Goal: Information Seeking & Learning: Learn about a topic

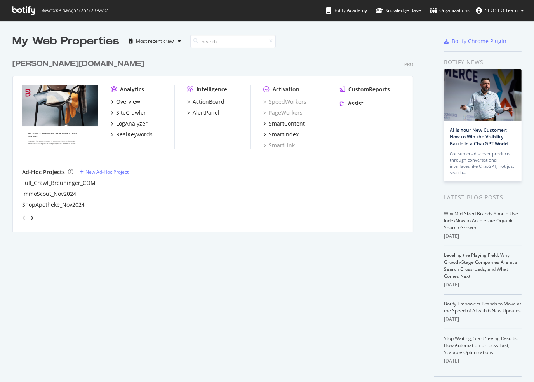
scroll to position [376, 522]
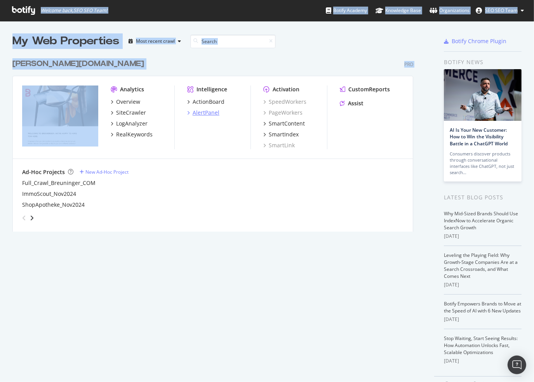
drag, startPoint x: 23, startPoint y: 3, endPoint x: 192, endPoint y: 111, distance: 200.3
click at [178, 110] on div "Welcome back, SEO SEO Team ! Botify Academy Knowledge Base Organizations SEO SE…" at bounding box center [267, 191] width 534 height 382
click at [140, 104] on div "Overview" at bounding box center [142, 102] width 63 height 8
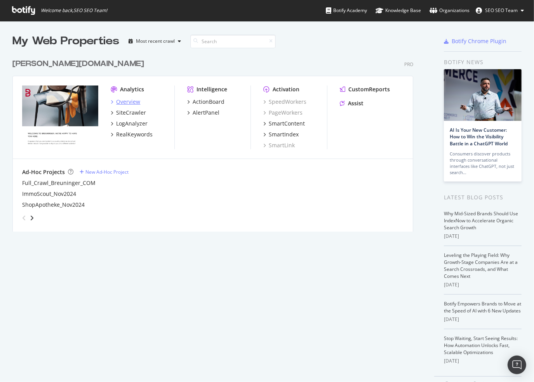
click at [137, 103] on div "Overview" at bounding box center [128, 102] width 24 height 8
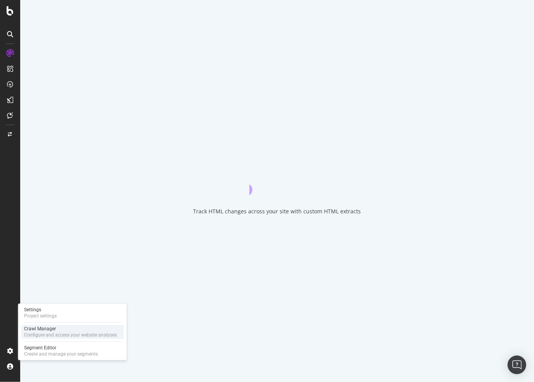
click at [50, 336] on div "Configure and access your website analyses" at bounding box center [70, 335] width 93 height 6
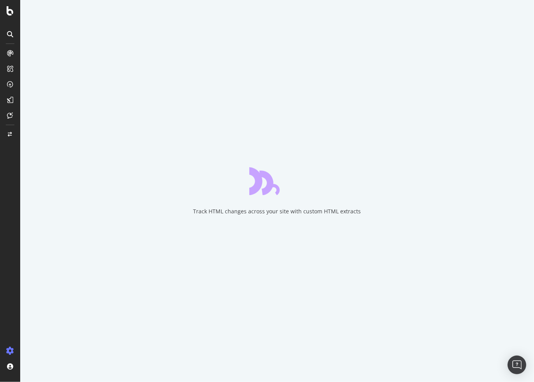
click at [38, 301] on div "Track HTML changes across your site with custom HTML extracts" at bounding box center [277, 191] width 514 height 382
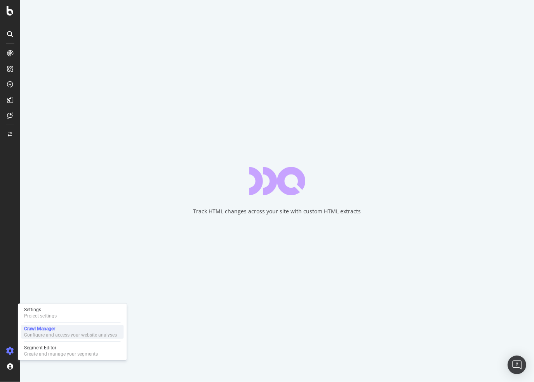
click at [54, 327] on div "Crawl Manager" at bounding box center [70, 328] width 93 height 6
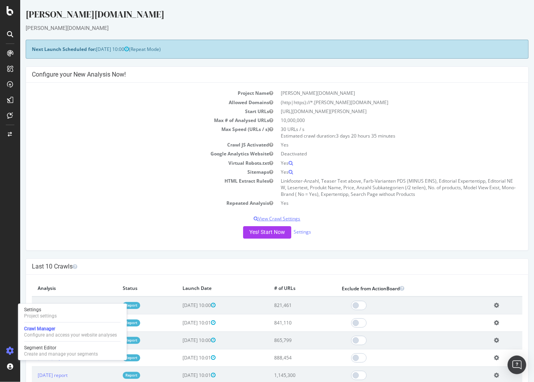
click at [289, 221] on p "View Crawl Settings" at bounding box center [277, 218] width 490 height 7
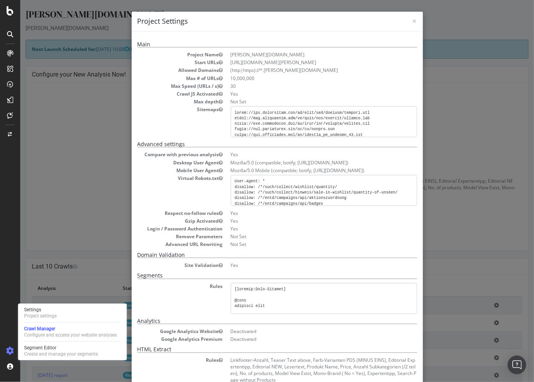
click at [475, 237] on div "× Close Project Settings Main Project Name [PERSON_NAME][DOMAIN_NAME] Start URL…" at bounding box center [277, 191] width 514 height 382
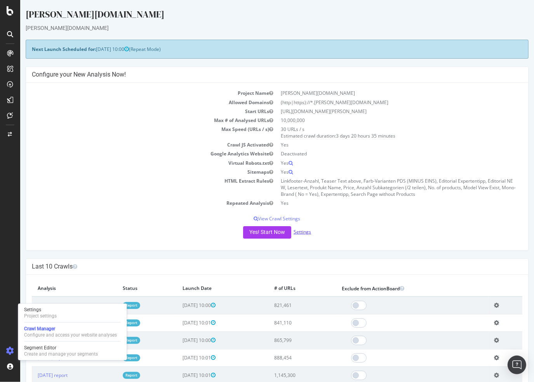
click at [306, 229] on link "Settings" at bounding box center [302, 231] width 17 height 7
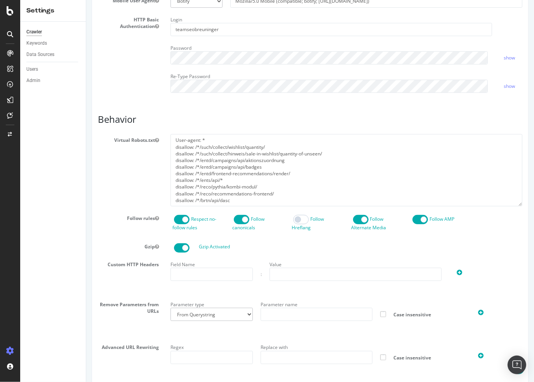
scroll to position [309, 0]
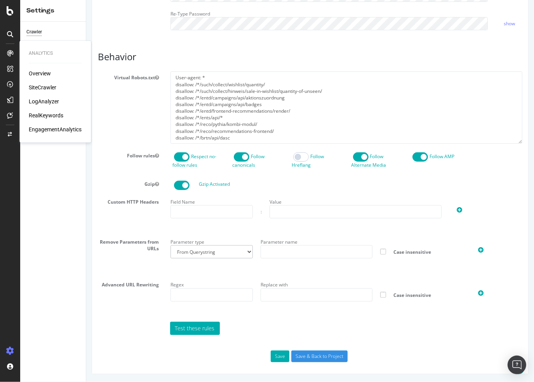
click at [56, 97] on div "Overview SiteCrawler LogAnalyzer RealKeywords EngagementAnalytics" at bounding box center [55, 102] width 53 height 64
click at [54, 99] on div "LogAnalyzer" at bounding box center [44, 101] width 30 height 8
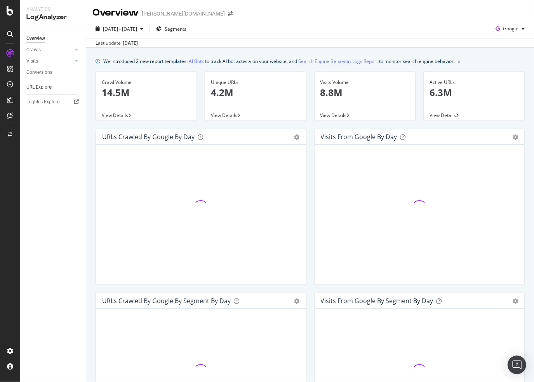
click at [59, 88] on link "URL Explorer" at bounding box center [53, 87] width 54 height 8
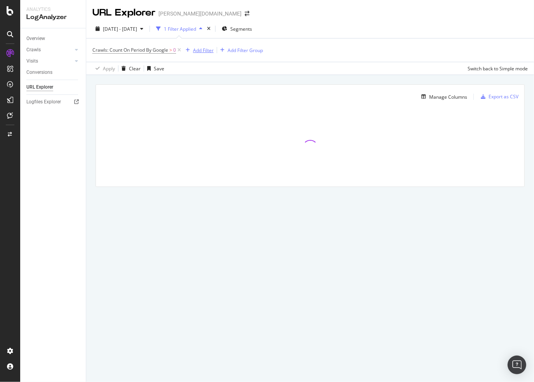
click at [194, 50] on div "Add Filter" at bounding box center [203, 50] width 21 height 7
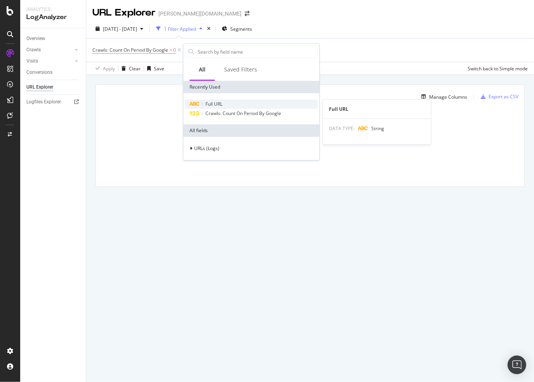
click at [216, 102] on span "Full URL" at bounding box center [213, 104] width 17 height 7
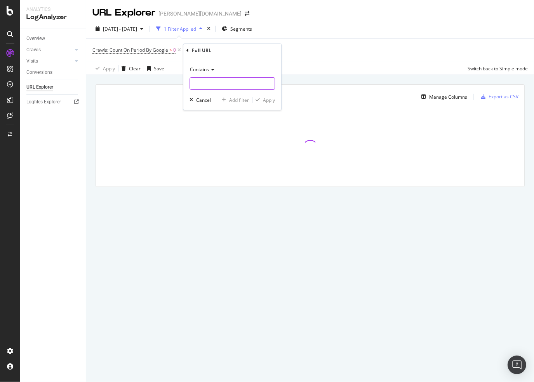
click at [218, 83] on input "text" at bounding box center [232, 83] width 85 height 12
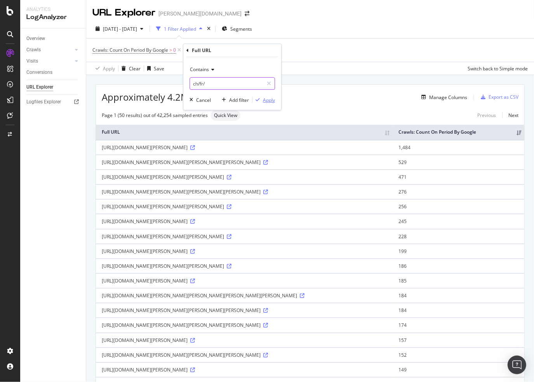
type input "ch/fr/"
click at [269, 99] on div "Apply" at bounding box center [269, 100] width 12 height 7
